Goal: Navigation & Orientation: Find specific page/section

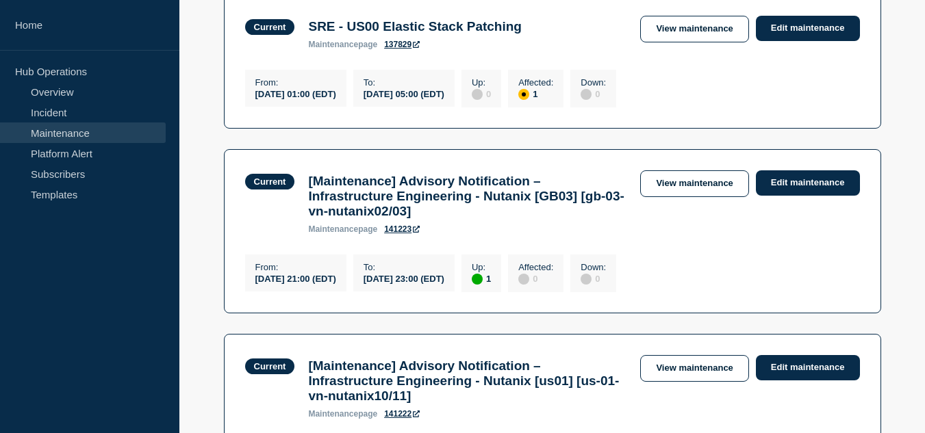
scroll to position [753, 0]
click at [76, 115] on link "Incident" at bounding box center [83, 112] width 166 height 21
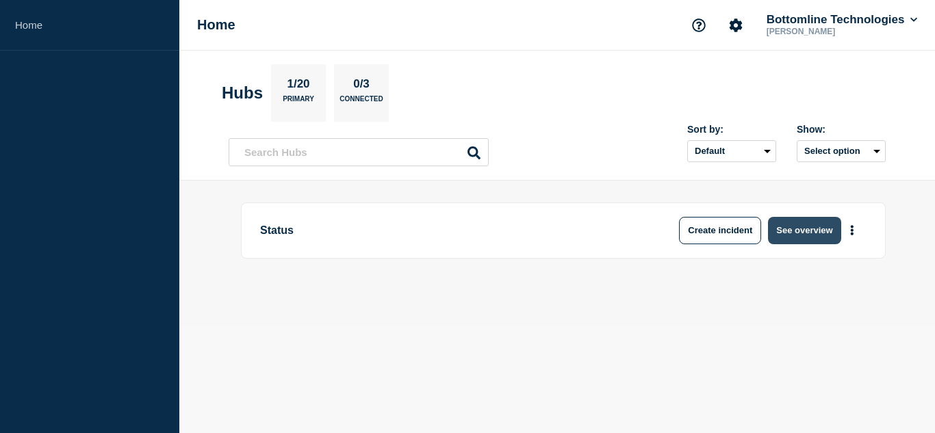
click at [820, 227] on button "See overview" at bounding box center [804, 230] width 73 height 27
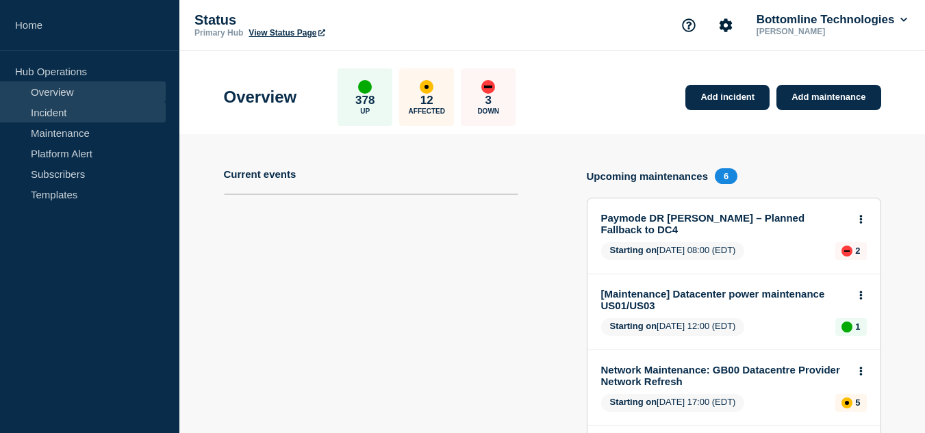
click at [86, 117] on link "Incident" at bounding box center [83, 112] width 166 height 21
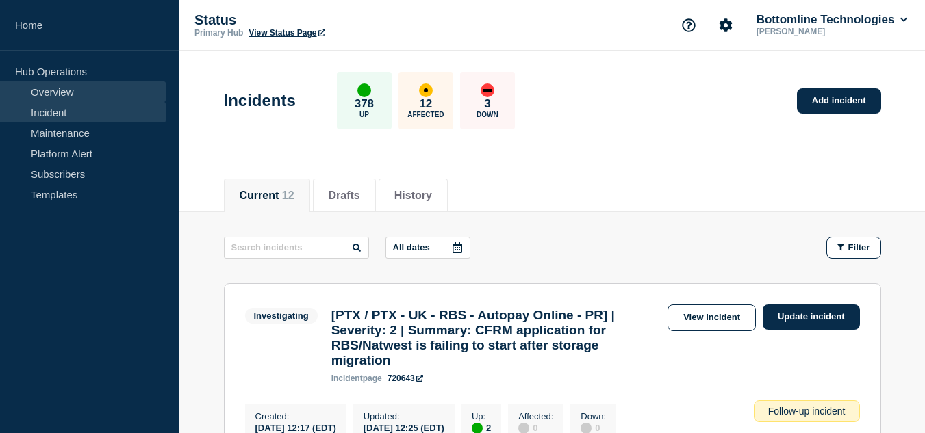
click at [84, 95] on link "Overview" at bounding box center [83, 91] width 166 height 21
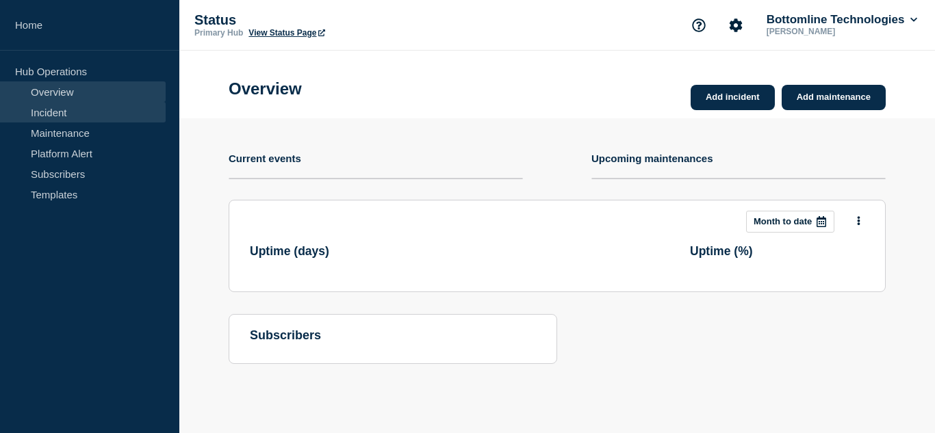
click at [82, 118] on link "Incident" at bounding box center [83, 112] width 166 height 21
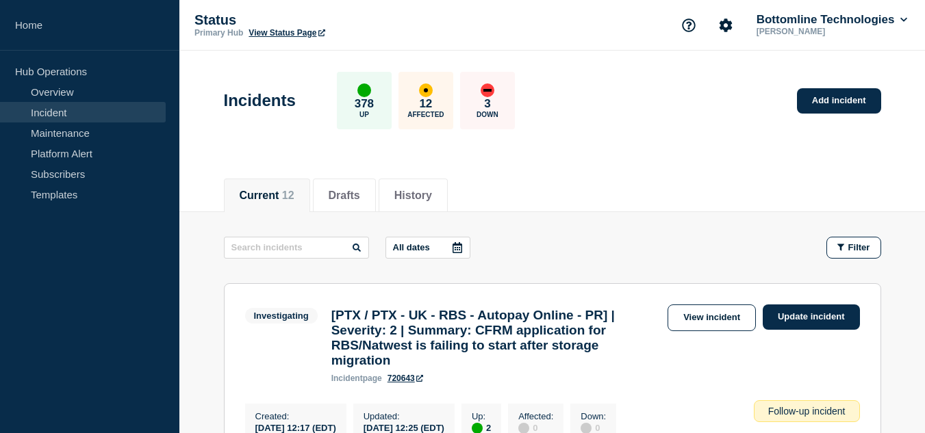
click at [601, 169] on div "Current 12 Drafts History" at bounding box center [552, 188] width 657 height 47
